Goal: Communication & Community: Answer question/provide support

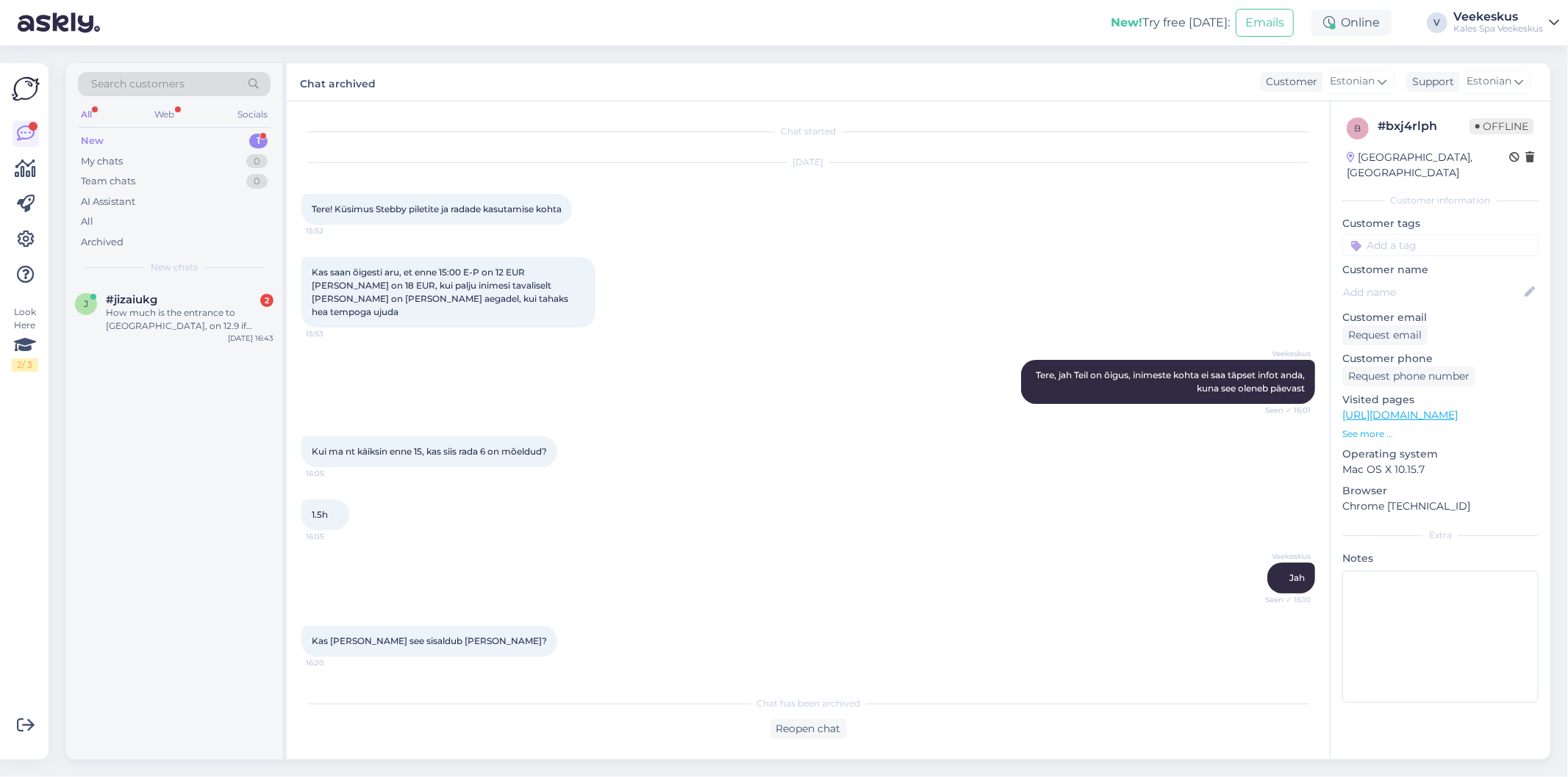
scroll to position [54, 0]
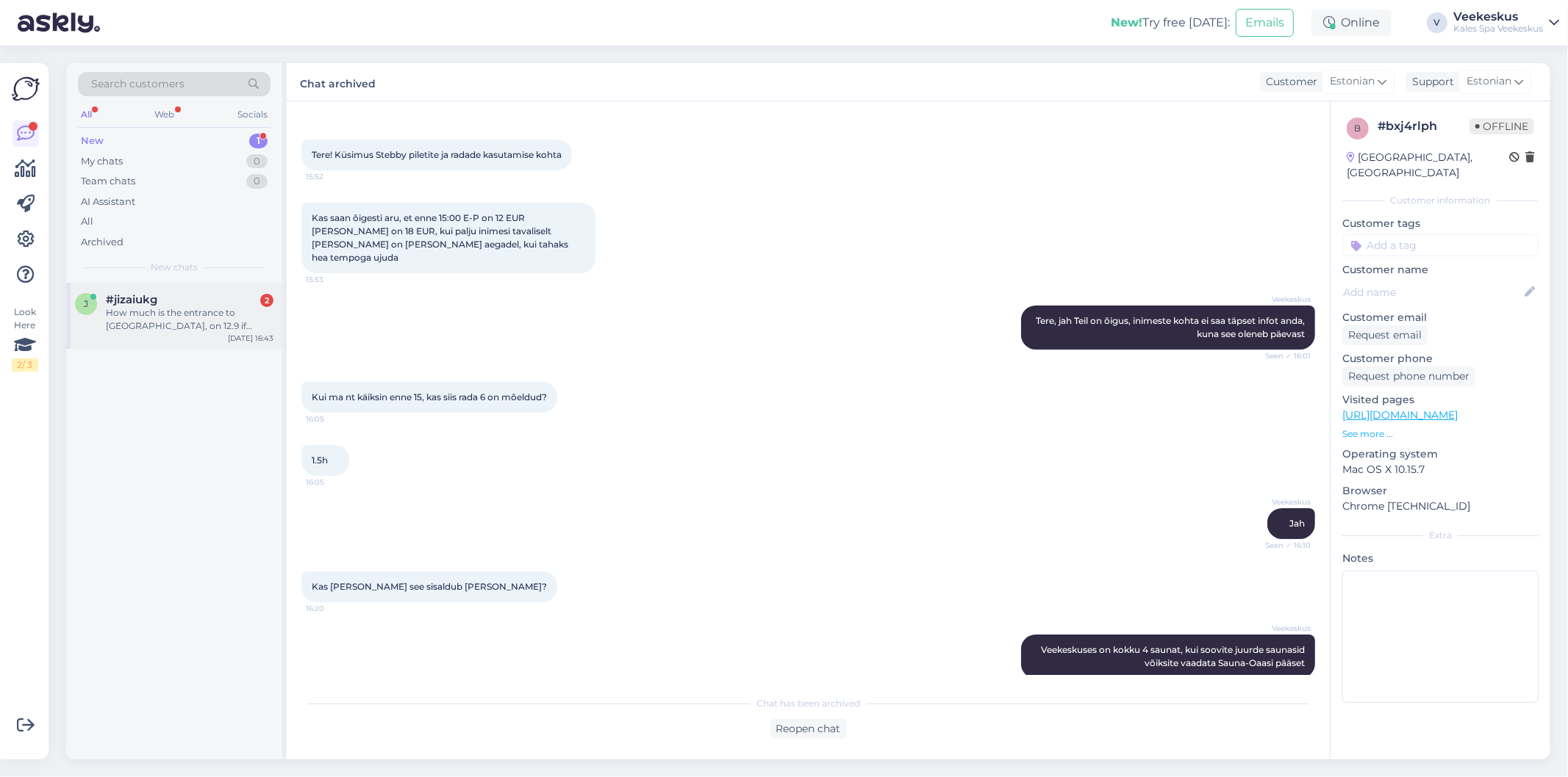
click at [215, 328] on div "How much is the entrance to [GEOGRAPHIC_DATA], on 12.9 if staying the night in …" at bounding box center [190, 319] width 168 height 26
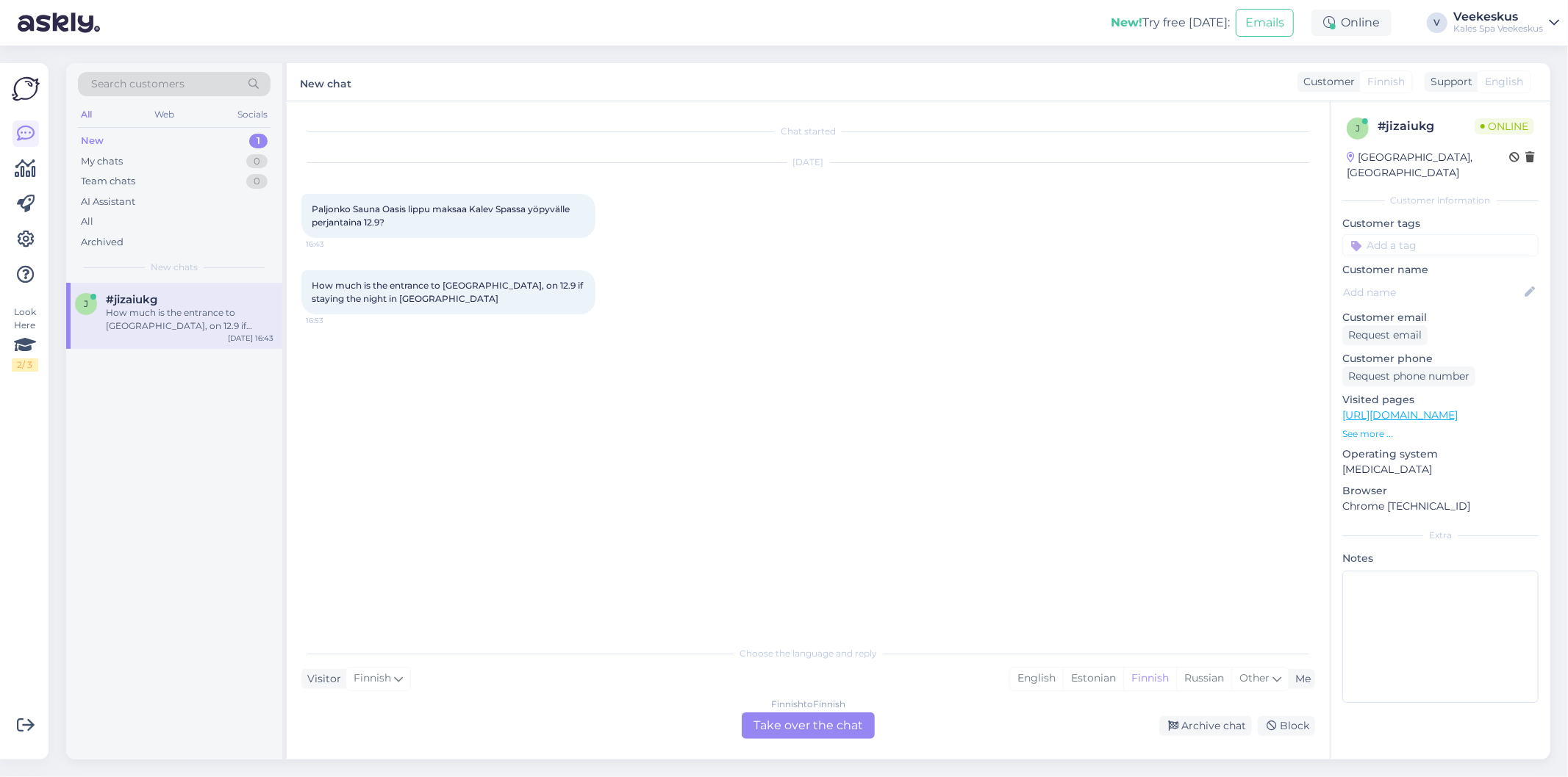
click at [809, 729] on div "Finnish to Finnish Take over the chat" at bounding box center [808, 726] width 133 height 26
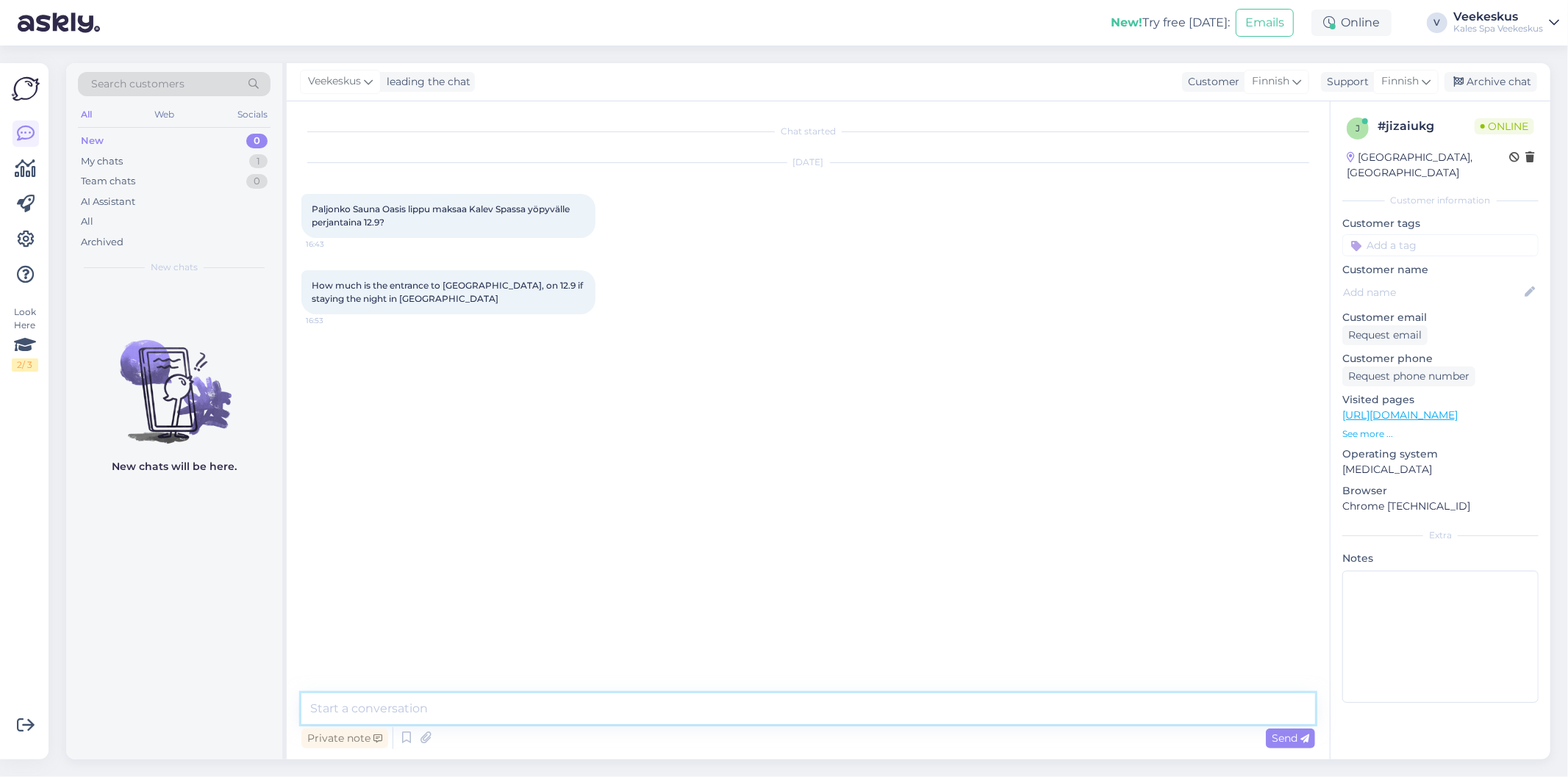
click at [687, 709] on textarea at bounding box center [808, 709] width 1014 height 31
click at [1422, 76] on icon at bounding box center [1426, 82] width 9 height 16
type input "eng"
click at [1351, 155] on link "English" at bounding box center [1380, 147] width 162 height 23
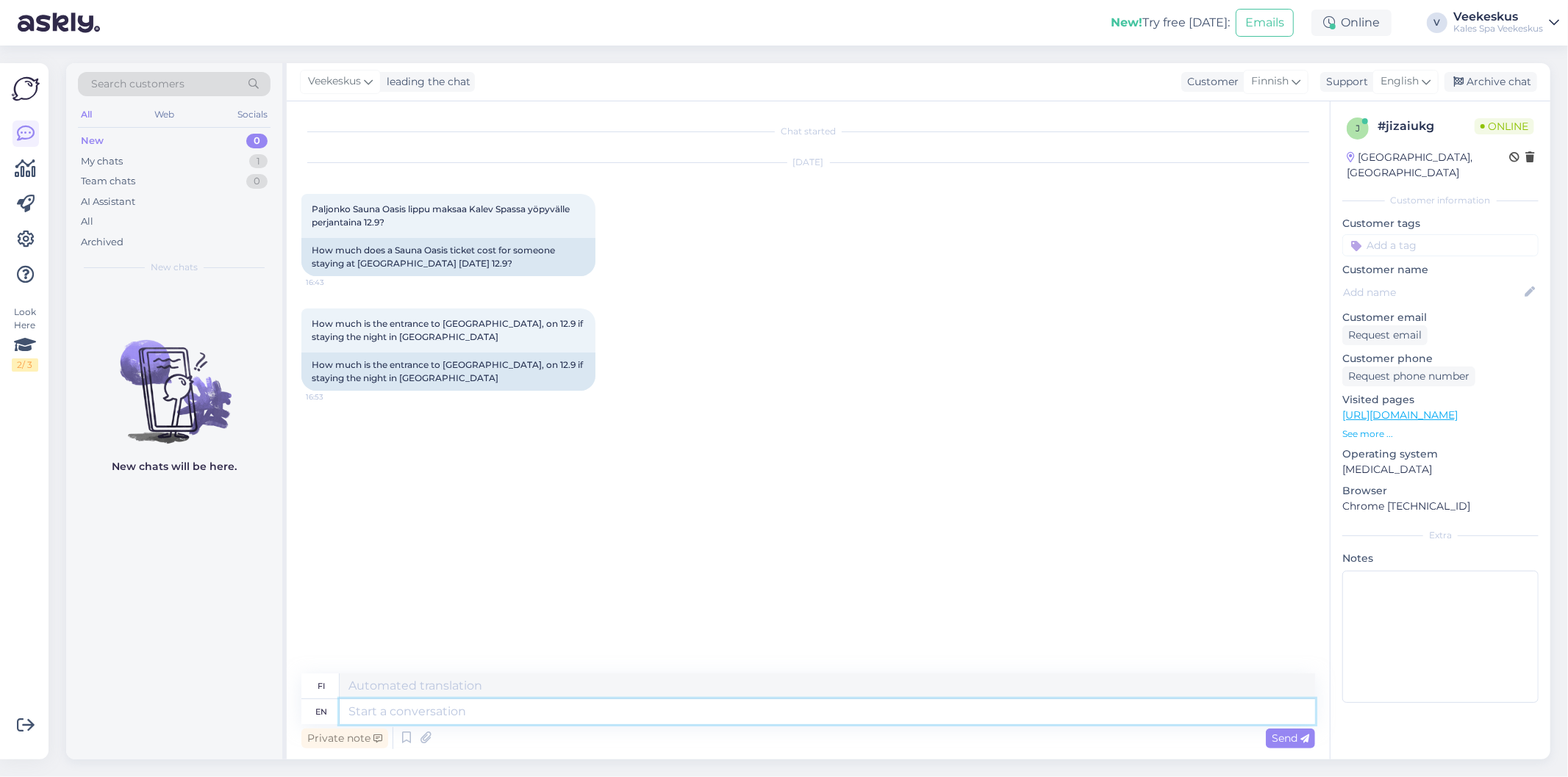
click at [518, 713] on textarea at bounding box center [827, 712] width 976 height 25
type textarea "Hello!"
type textarea "Hei"
type textarea "Hello!"
type textarea "Hei!"
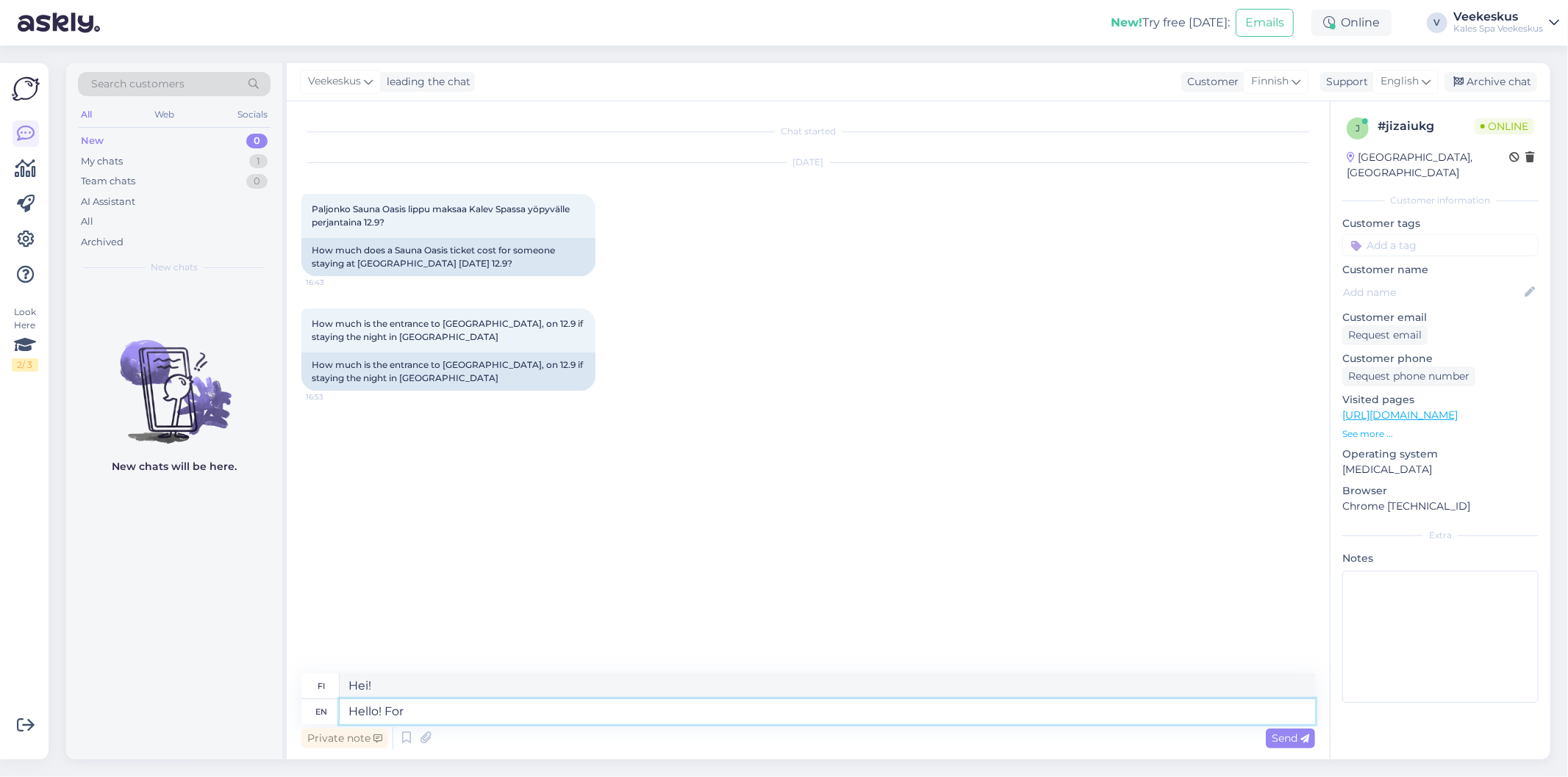
type textarea "Hello! For"
type textarea "Hei! [GEOGRAPHIC_DATA]"
type textarea "Hello! For the hotell"
type textarea "Hei! Hotellille"
type textarea "Hello! For the hotell guests"
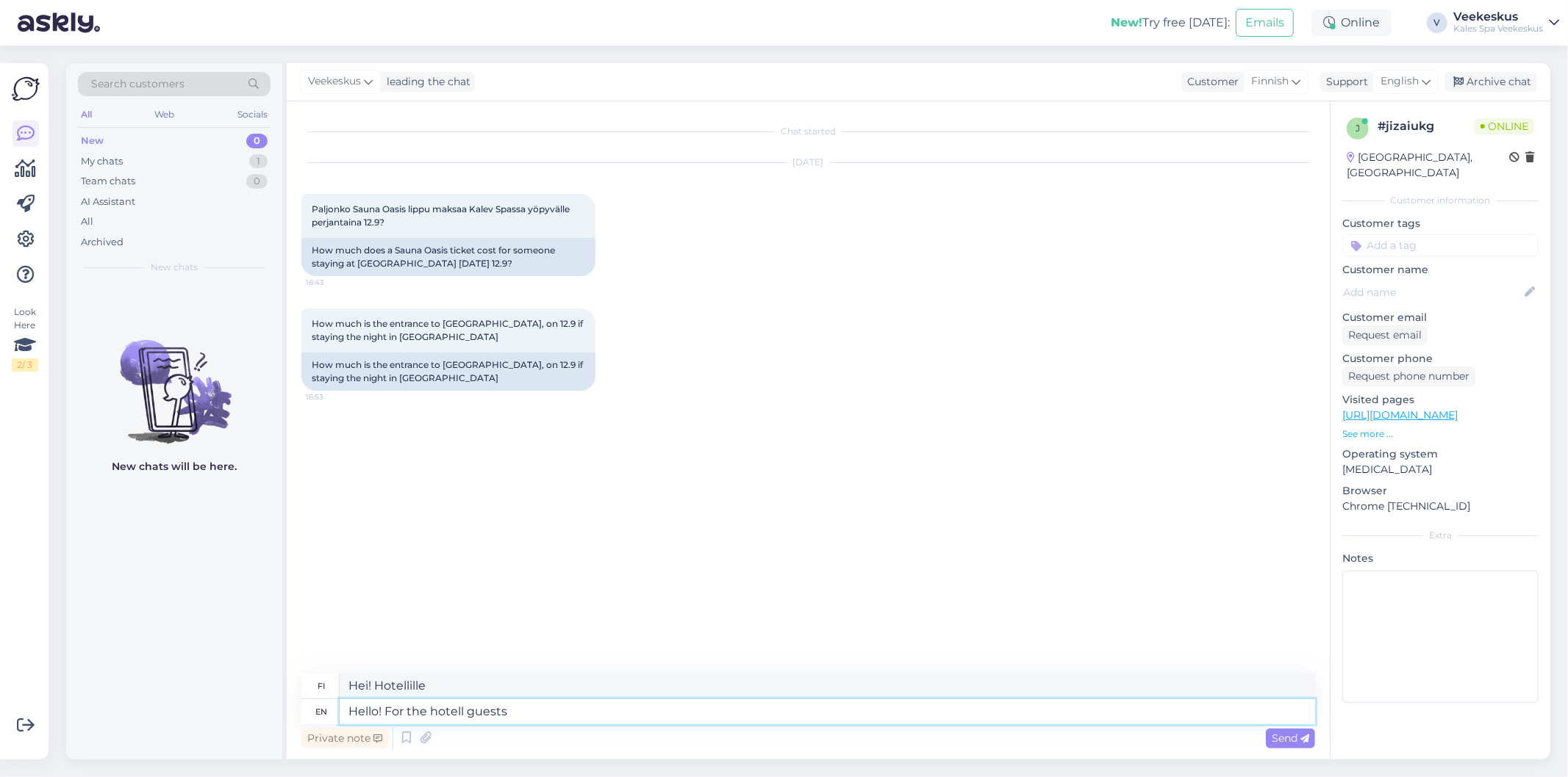
type textarea "Hei! Hotellin vieraille"
type textarea "Hello! For the hotell guests Sau"
type textarea "Hei! Hotellin vieraille Sau"
type textarea "Hello! For the hotell guests Sauna-"
type textarea "Hei! Hotellin vieraille Sauna-"
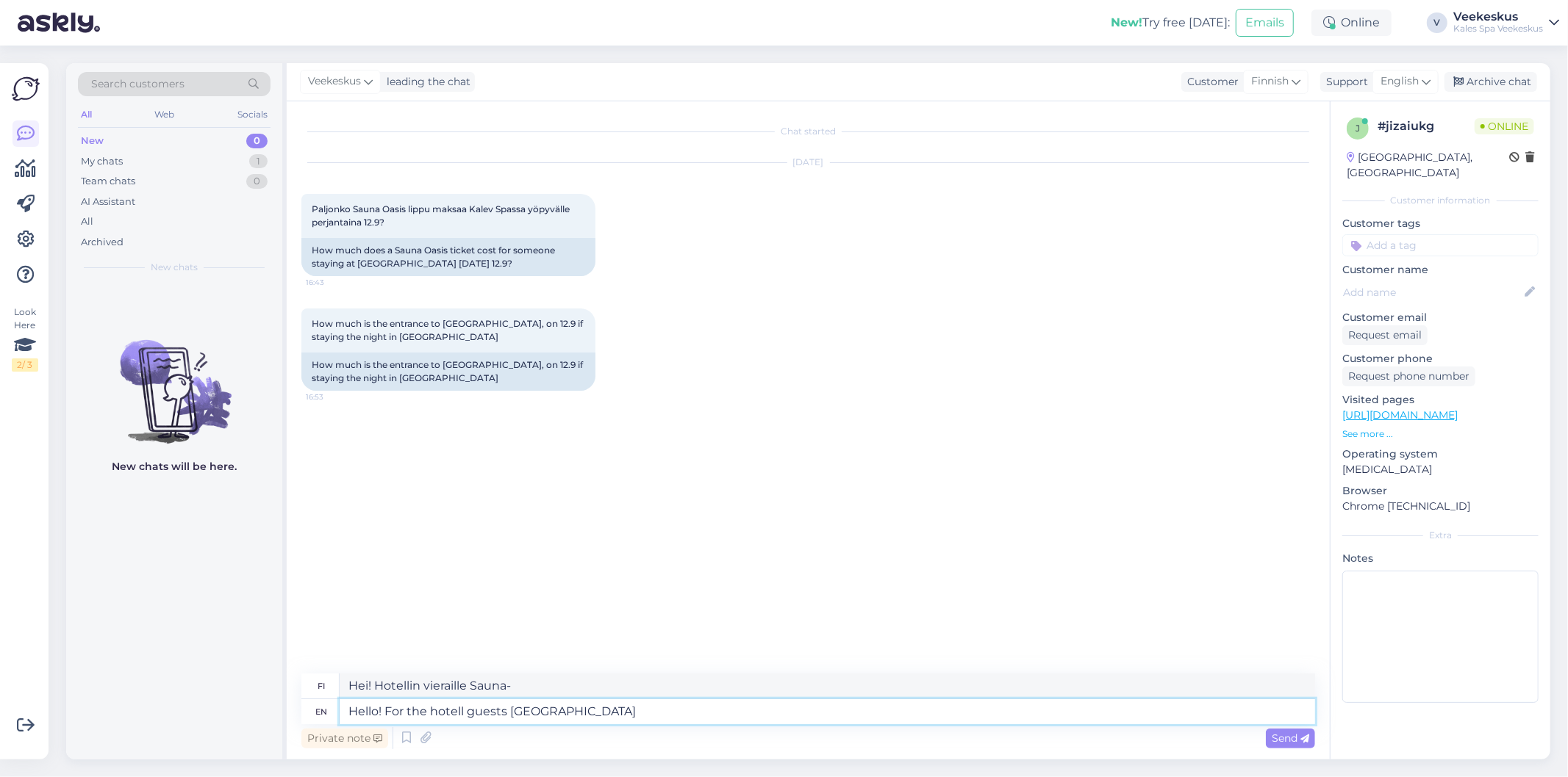
type textarea "Hello! For the hotell guests [GEOGRAPHIC_DATA]"
type textarea "Hei! [GEOGRAPHIC_DATA]"
type textarea "Hello! For the hotell guests [GEOGRAPHIC_DATA] as a"
type textarea "Hei! [GEOGRAPHIC_DATA] on..."
type textarea "Hello! For the hotell guests [GEOGRAPHIC_DATA] as an extra"
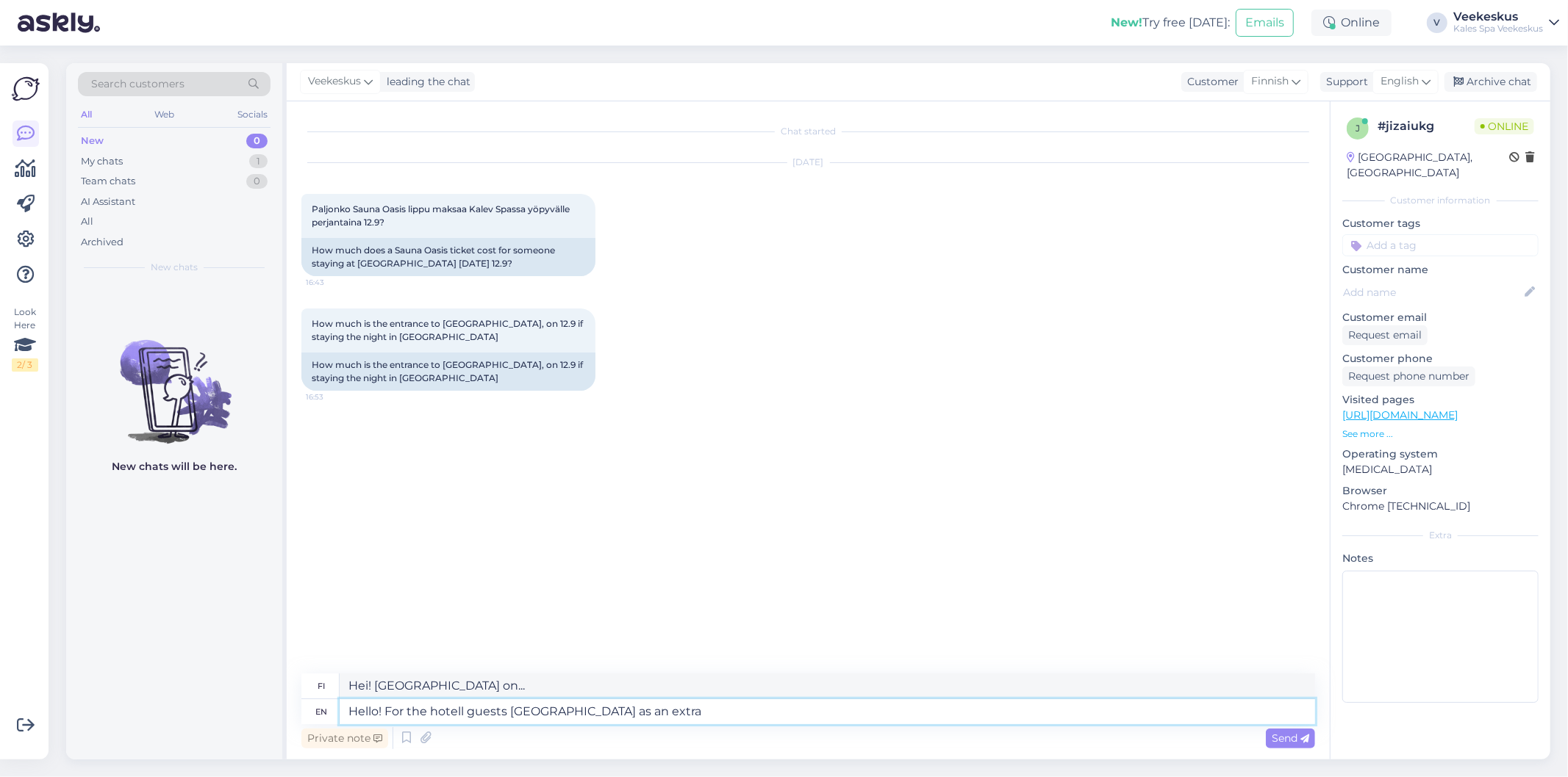
type textarea "Hei! Hotellin vieraille Sauna-Oasis lisämaksusta"
type textarea "Hello! For the hotell guests Sauna-Oasi"
type textarea "Hei! [GEOGRAPHIC_DATA] on..."
type textarea "Hello! For the hotell guests Sauna-Oa"
type textarea "Hei! [GEOGRAPHIC_DATA] as"
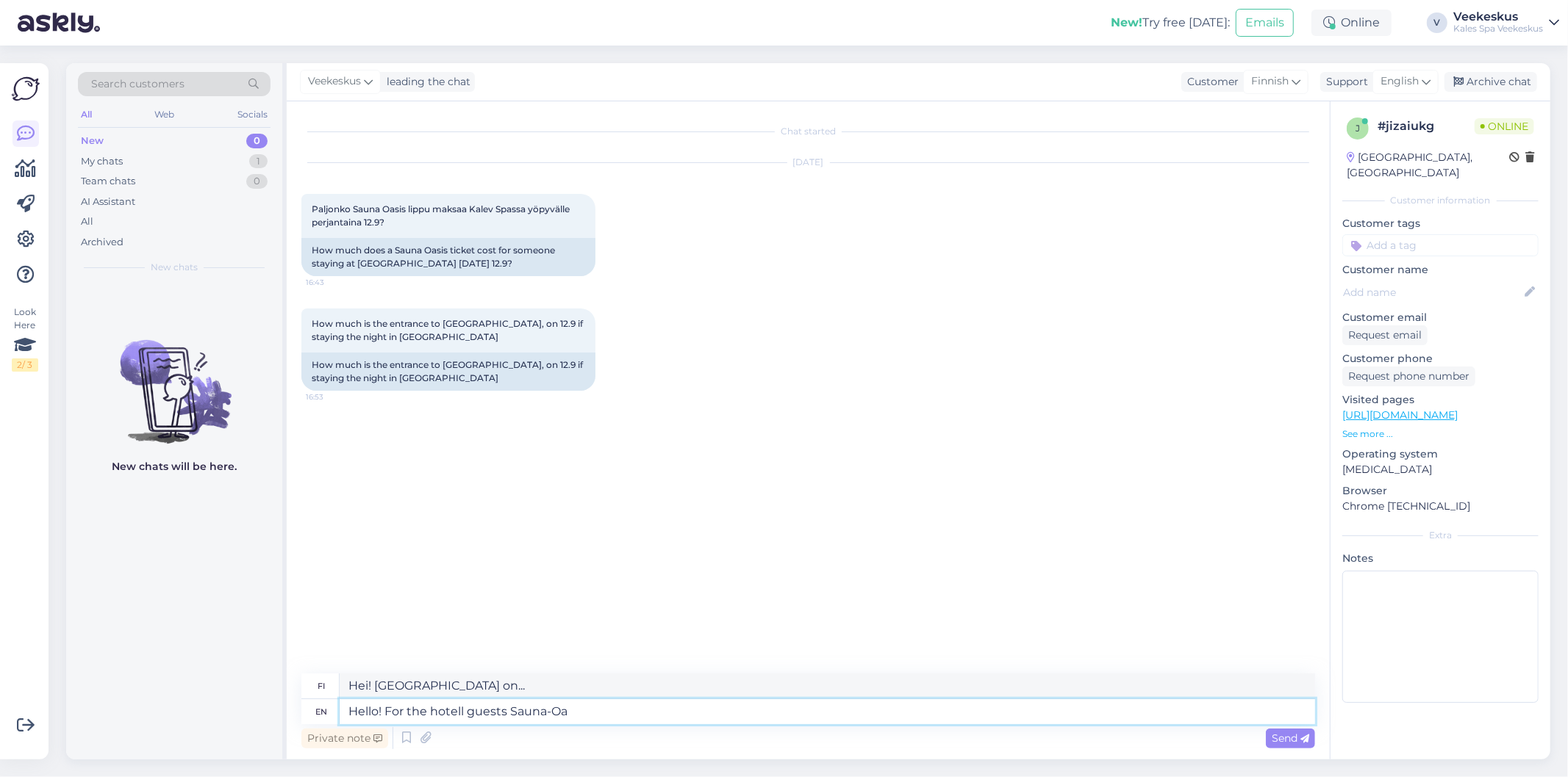
type textarea "Hello! For the hotell guests Sauna-O"
type textarea "Hei! [GEOGRAPHIC_DATA]"
type textarea "Hello! For the hotell guests"
type textarea "Hei! Hotellin vieraille"
type textarea "Hello! For the hotell guests acces"
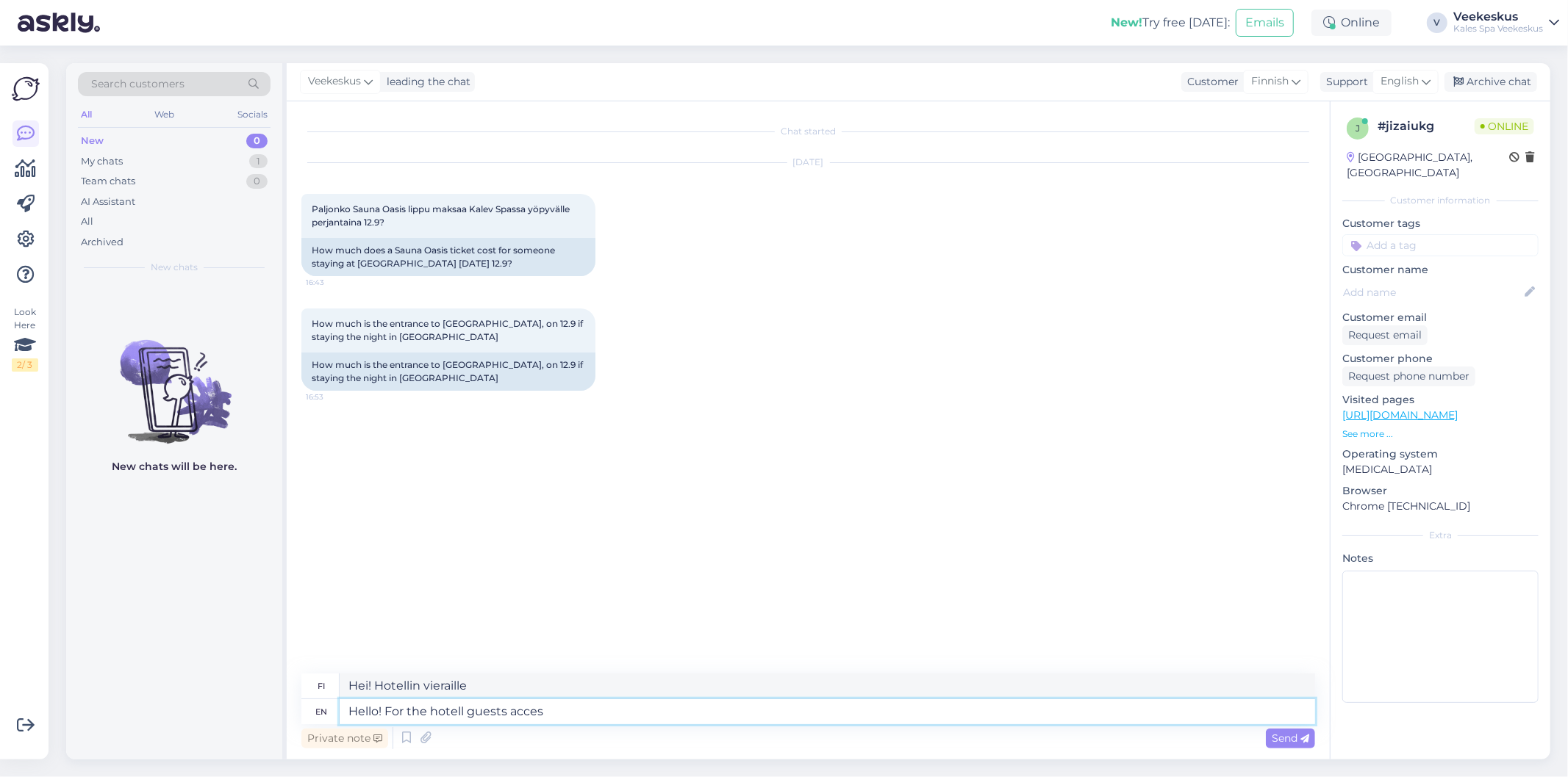
type textarea "Hei! Hotellivieraiden käyttöön"
type textarea "Hello! For the hotell guests acces to"
type textarea "Hei! Hotellin vieraille pääsy"
type textarea "Hello! For the hotell guests acces to the Sauna-"
type textarea "Hei! Hotellin vieraille saunan käyttöoikeus"
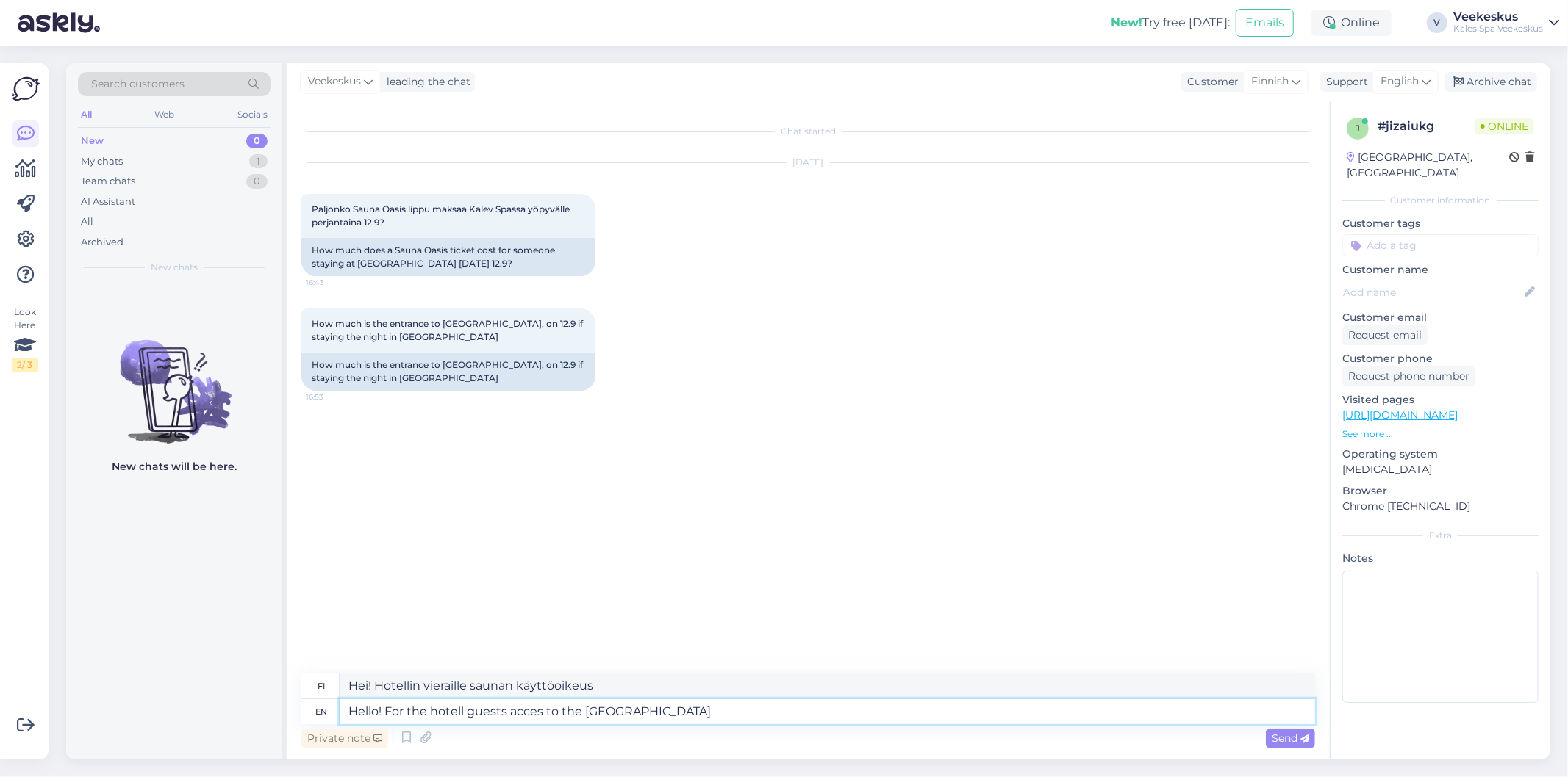
type textarea "Hello! For the hotell guests acces to the [GEOGRAPHIC_DATA]"
type textarea "Hei! Hotellin vieraille pääsy Sauna-Oasiin"
type textarea "Hello! For the hotell guests acces to the [GEOGRAPHIC_DATA] costs"
type textarea "Hei! Hotellivieraille Sauna-Oasisin käyttö maksaa"
type textarea "Hello! For the hotell guests acces to the [GEOGRAPHIC_DATA] costs 20"
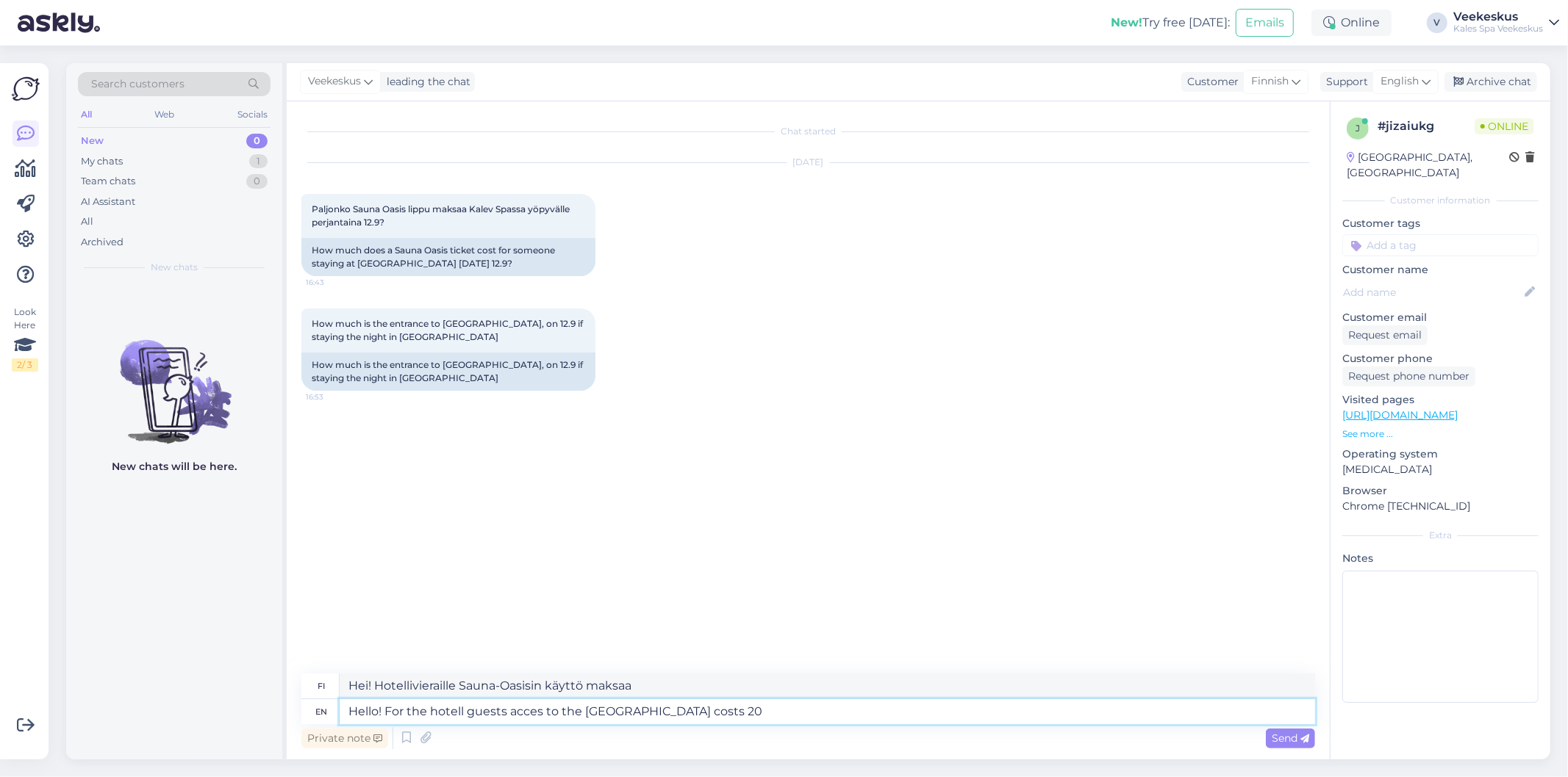
type textarea "Hei! Hotellin vieraille Sauna-Oasisin sisäänpääsy maksaa 20"
type textarea "Hello! For the hotell guests acces to the [GEOGRAPHIC_DATA] costs 20 euro"
type textarea "Hei! Hotellin vieraille Sauna-Oasisin sisäänpääsy maksaa 20 eu."
type textarea "Hello! For the hotell guests acces to the [GEOGRAPHIC_DATA] costs 20 euro-"
type textarea "Hei! Hotellin vieraille Sauna-Oasisin sisäänpääsy maksaa 20 euroa."
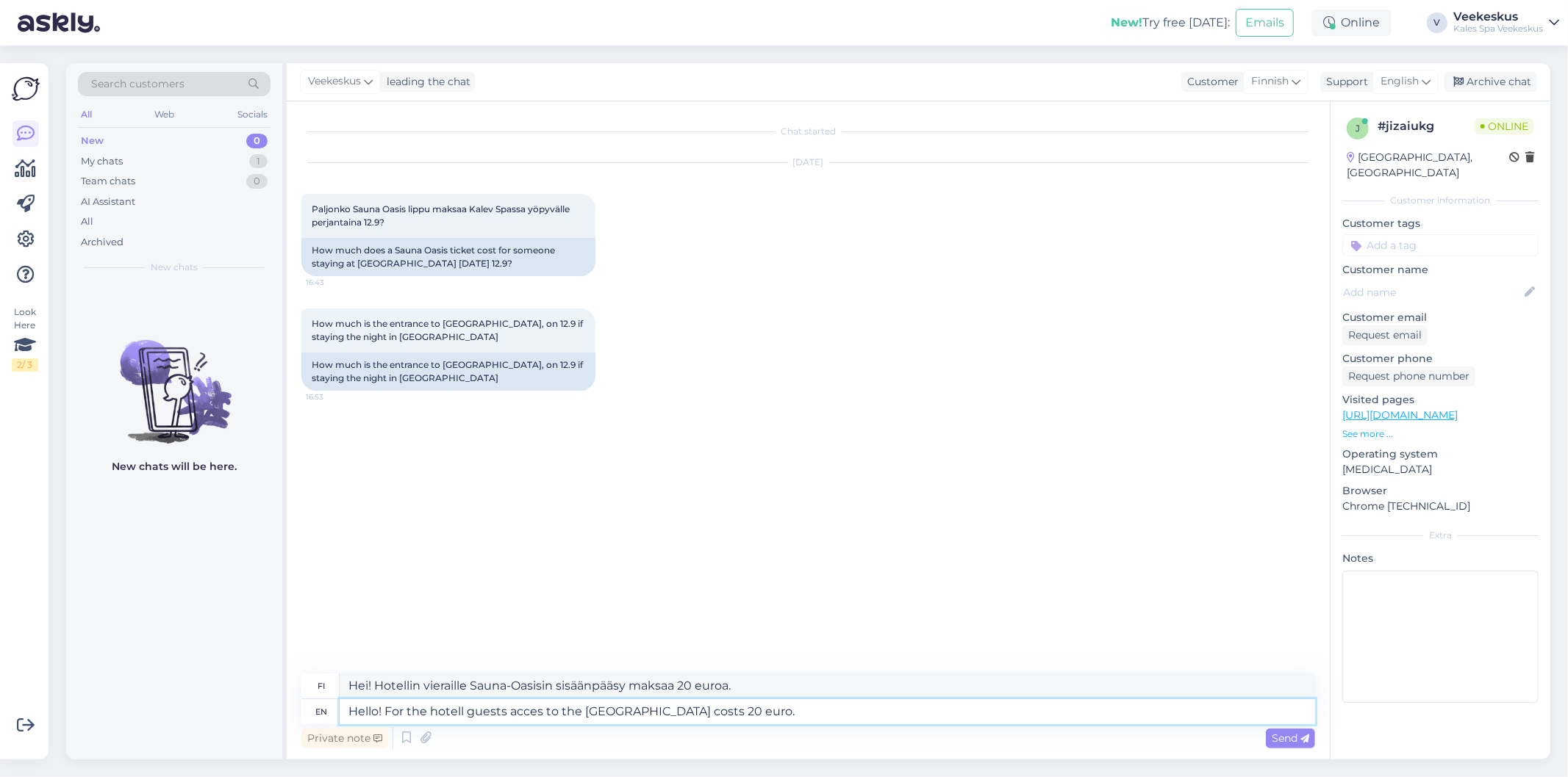
drag, startPoint x: 504, startPoint y: 713, endPoint x: 386, endPoint y: 709, distance: 118.1
click at [386, 709] on textarea "Hello! For the hotell guests acces to the [GEOGRAPHIC_DATA] costs 20 euro." at bounding box center [827, 712] width 976 height 25
click at [652, 707] on textarea "Hello! For the hotell guests acces to the [GEOGRAPHIC_DATA] costs 20 euro." at bounding box center [827, 712] width 976 height 25
click at [655, 709] on textarea "Hello! For the hotell guests acces to the [GEOGRAPHIC_DATA] costs 20 euro." at bounding box center [827, 712] width 976 height 25
paste textarea "For the hotell guests"
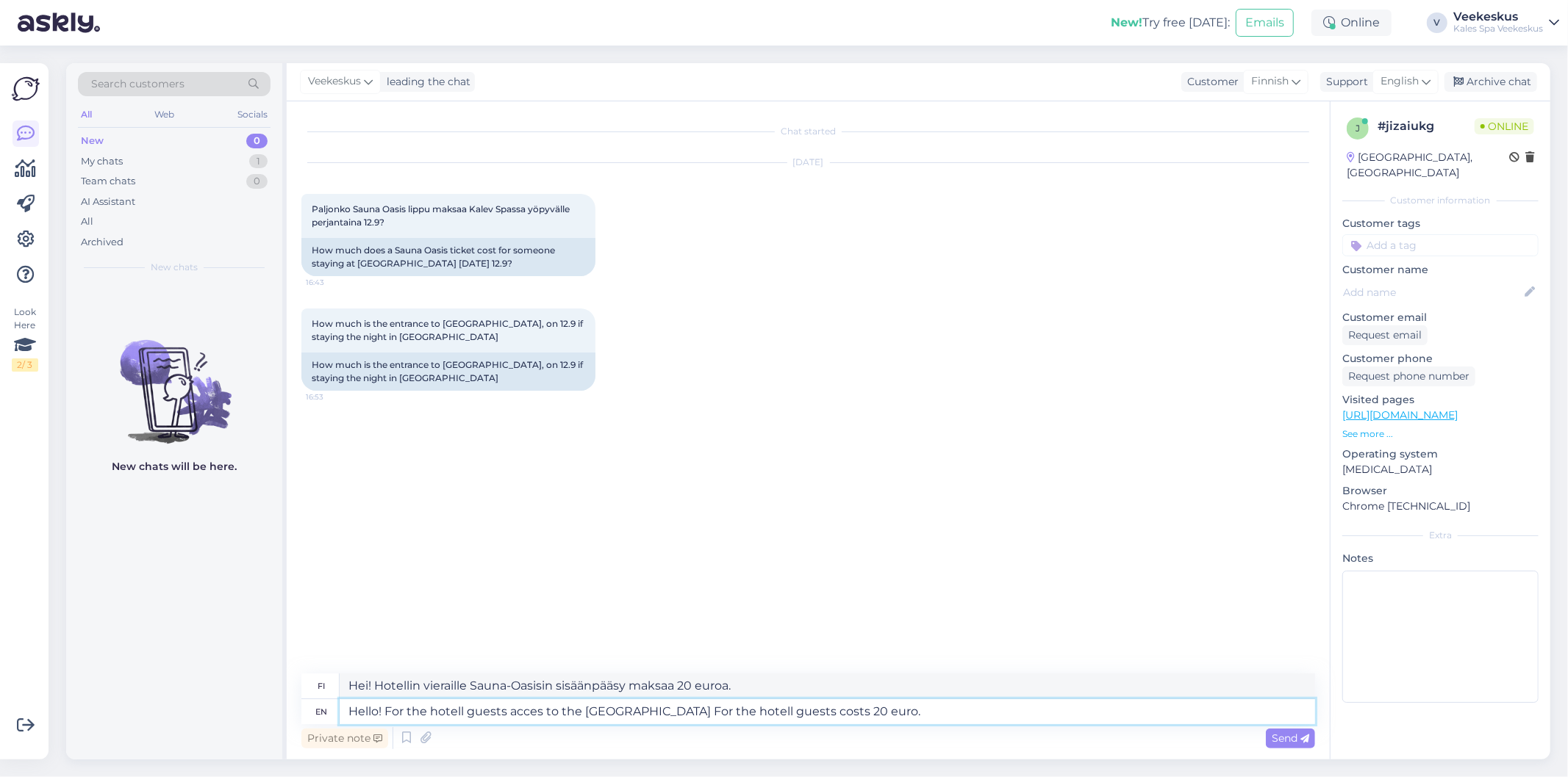
click at [664, 713] on textarea "Hello! For the hotell guests acces to the [GEOGRAPHIC_DATA] For the hotell gues…" at bounding box center [827, 712] width 976 height 25
type textarea "Hello! For the hotell guests acces to the [GEOGRAPHIC_DATA] or the hotell guest…"
type textarea "Hei! Hotellin vieraille Sauna-Oasisin sisäänpääsy maksaa 20 euroa tai vain hote…"
type textarea "Hello! For the hotell guests acces to the [GEOGRAPHIC_DATA] for the hotell gues…"
type textarea "Hei! Hotellin vieraille Sauna-Oasisin sisäänpääsy maksaa 20 euroa."
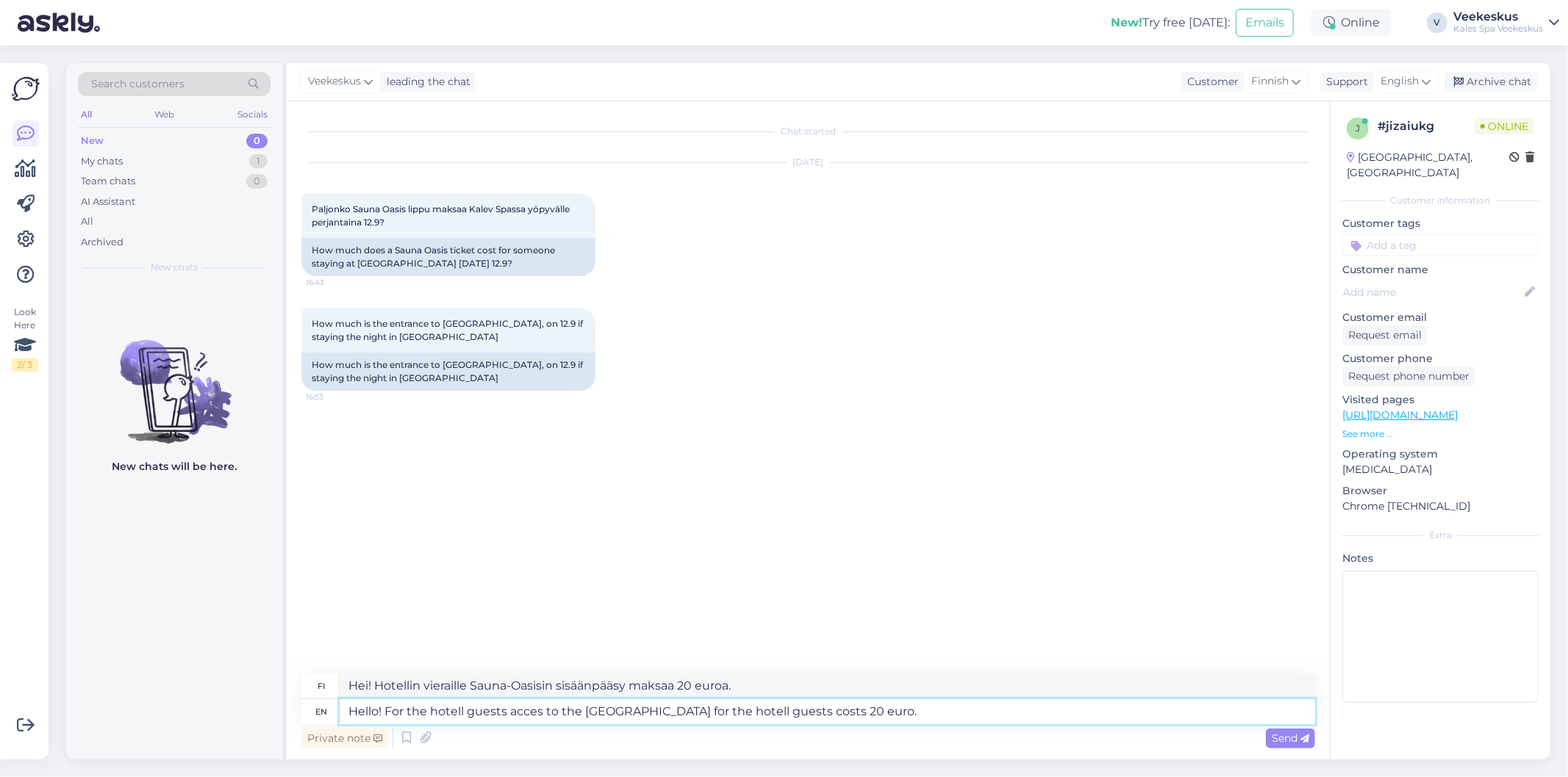
drag, startPoint x: 383, startPoint y: 709, endPoint x: 506, endPoint y: 709, distance: 123.0
click at [506, 709] on textarea "Hello! For the hotell guests acces to the [GEOGRAPHIC_DATA] for the hotell gues…" at bounding box center [827, 712] width 976 height 25
type textarea "Hello!´´ acces to the Sauna-Oasis for the hotell guests costs 20 euro."
type textarea "Hello!´´ Sauna-Oasisin sisäänpääsy maksaa hotellivieraille 20 euroa."
click at [401, 715] on textarea "Hello!´´ acces to the Sauna-Oasis for the hotell guests costs 20 euro." at bounding box center [827, 712] width 976 height 25
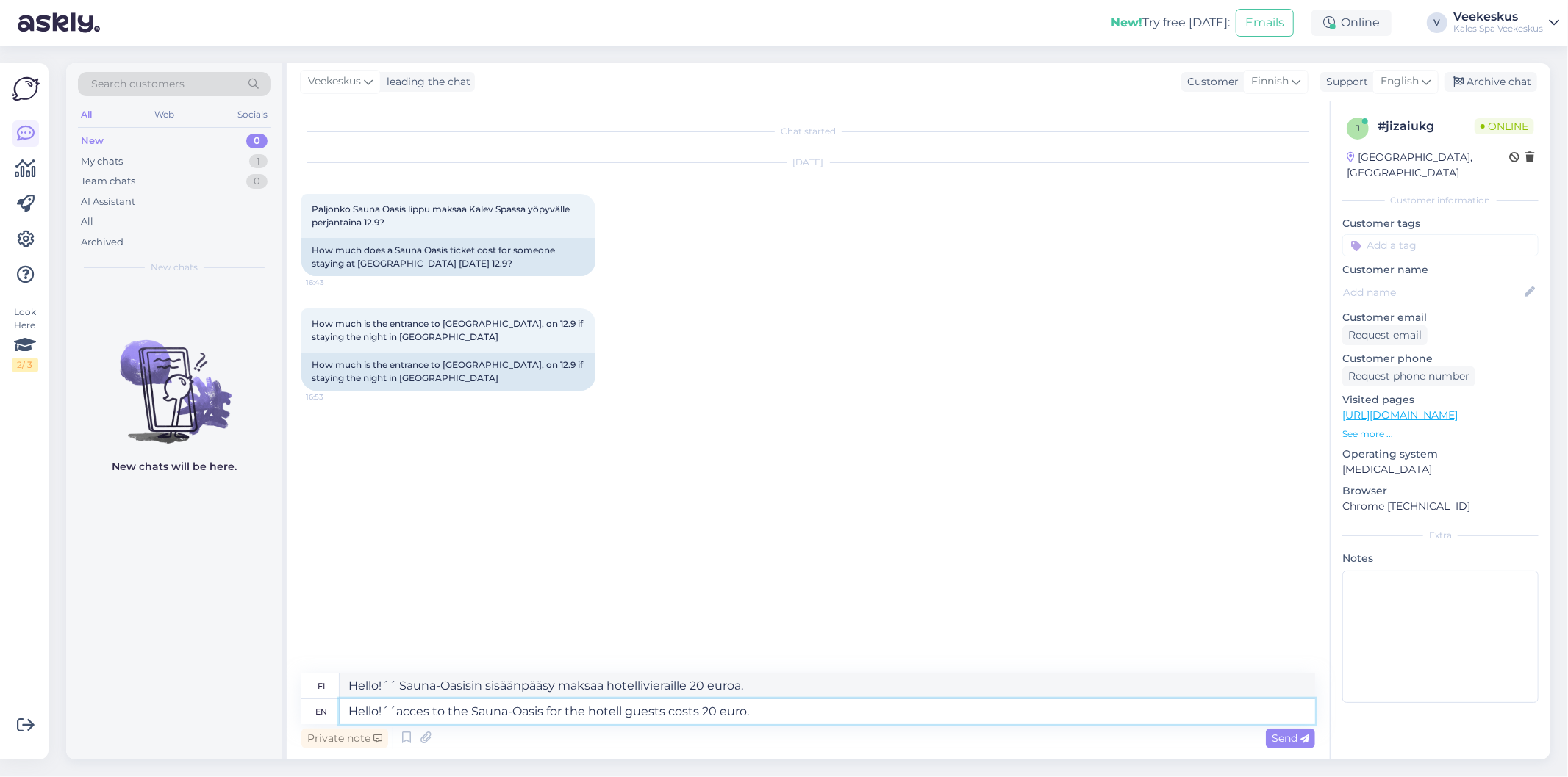
type textarea "Hello!´acces to the Sauna-Oasis for the hotell guests costs 20 euro."
type textarea "Hotellin vieraille sauna-keitaan pääsee hintaan 20 euroa."
type textarea "Hello!acces to the Sauna-Oasis for the hotell guests costs 20 euro."
type textarea "Hello! -hotellin [GEOGRAPHIC_DATA] sisäänpääsy maksaa hotellivieraille 20 euroa."
type textarea "Helloacces to the Sauna-Oasis for the hotell guests costs 20 euro."
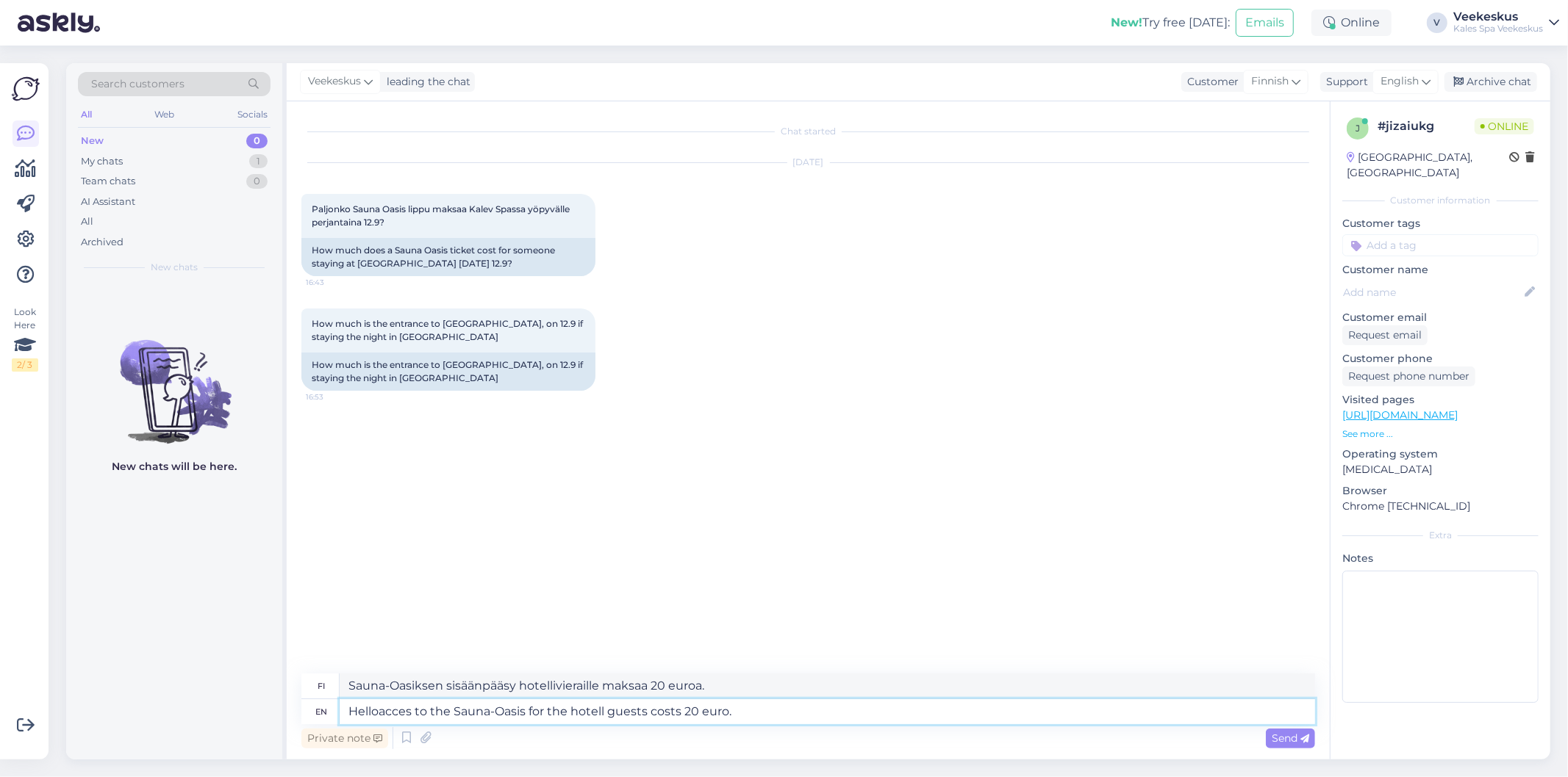
type textarea "Sisäänpääsy Sauna-Oaasiin maksaa hotellin asukkaille 20 euroa."
type textarea "Hello!acces to the Sauna-Oasis for the hotell guests costs 20 euro."
type textarea "Sauna-Oasiksen sisäänpääsy hotellivieraille maksaa 20 euroa."
type textarea "Hello! acces to the [GEOGRAPHIC_DATA] for the hotell guests costs 20 euro."
type textarea "Hei! Sauna-Oasiksen sisäänpääsy maksaa hotellivieraille 20 euroa."
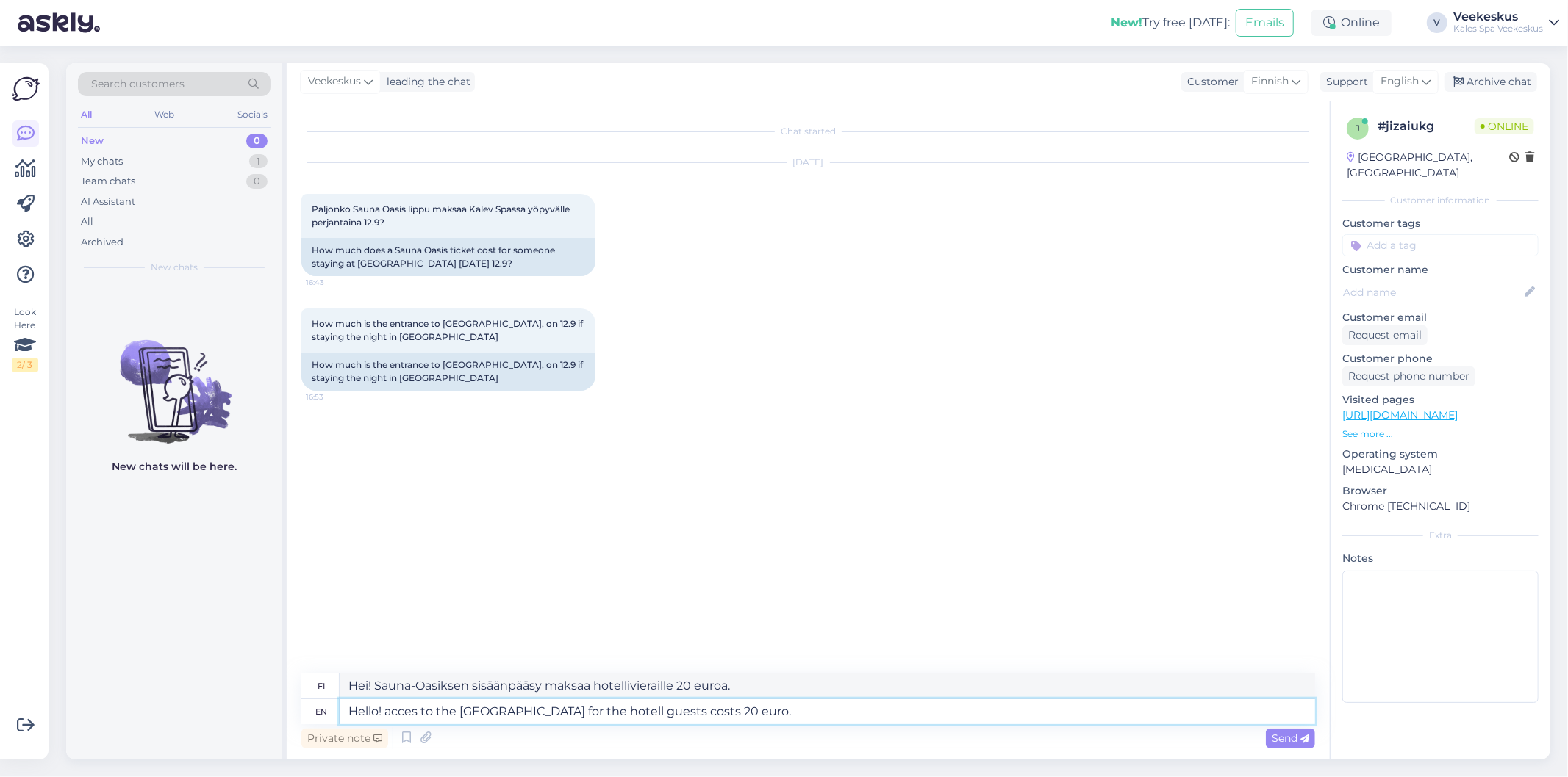
type textarea "Hello! cces to the [GEOGRAPHIC_DATA] for the hotell guests costs 20 euro."
type textarea "Hei! Hotellin vieraille sauna-keitaan pääsymaksu on 20 euroa."
type textarea "Hello! Acces to the [GEOGRAPHIC_DATA] for the hotell guests costs 20 euro."
type textarea "Hei! Sauna-Oasiksen sisäänpääsy maksaa hotellivieraille 20 euroa."
type textarea "Hello! Acces to the [GEOGRAPHIC_DATA] for the hotell guests costs 20 euro."
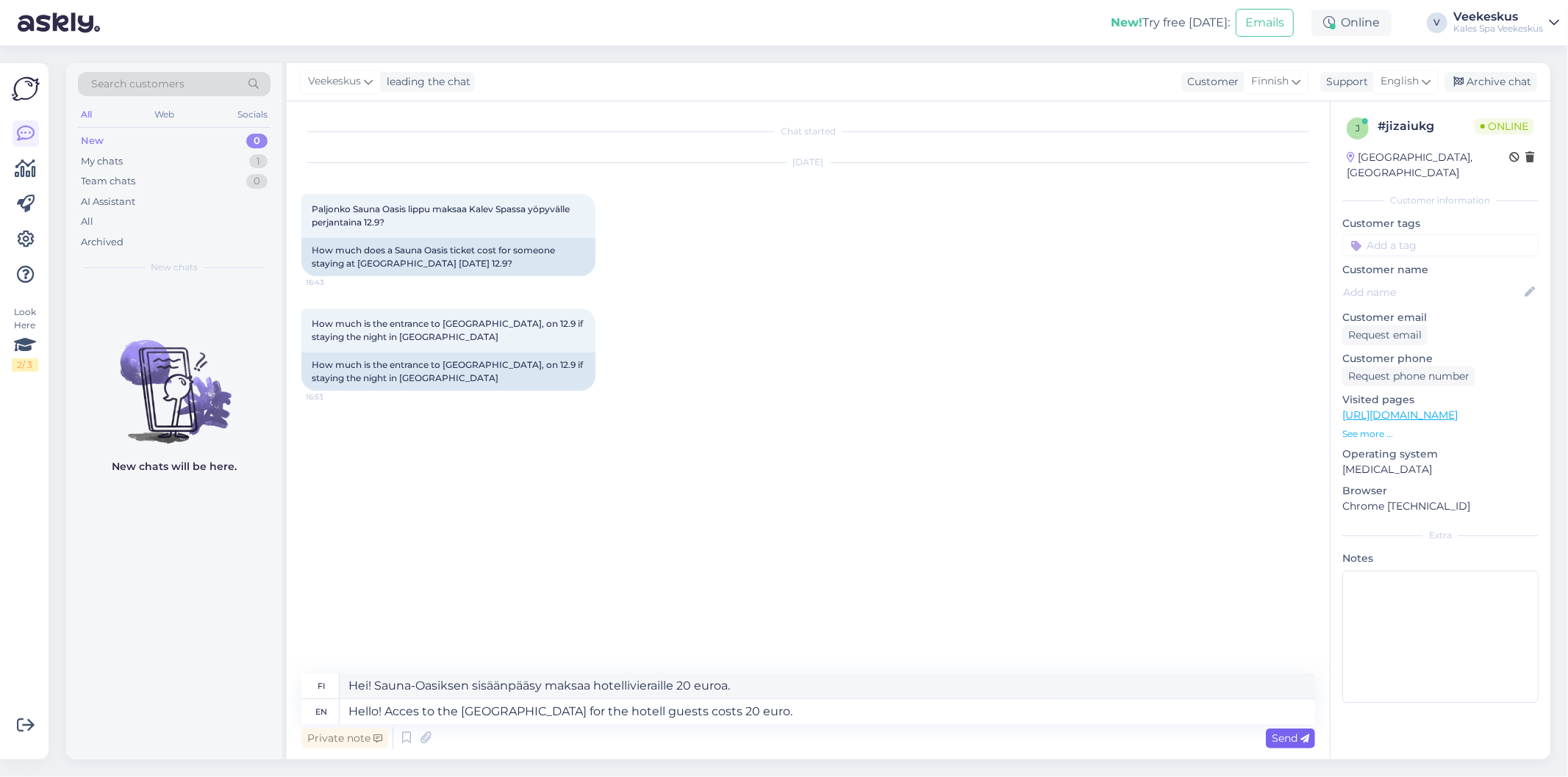
click at [1299, 733] on span "Send" at bounding box center [1290, 738] width 37 height 13
